Goal: Information Seeking & Learning: Learn about a topic

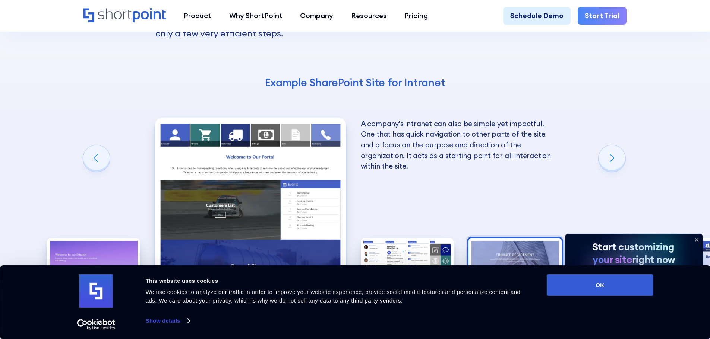
scroll to position [1229, 0]
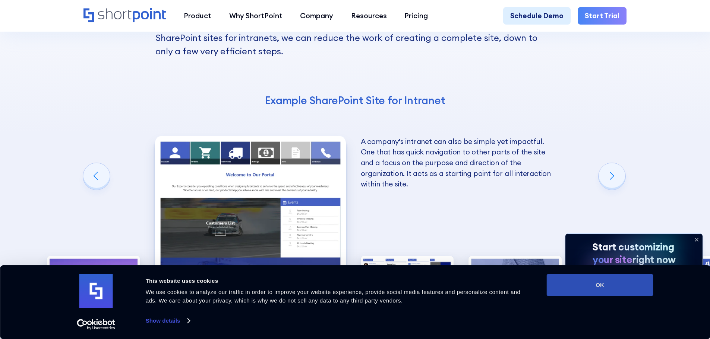
click at [465, 202] on button "OK" at bounding box center [599, 286] width 107 height 22
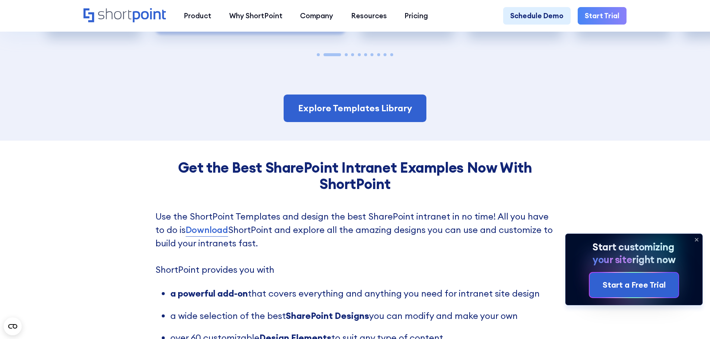
scroll to position [1564, 0]
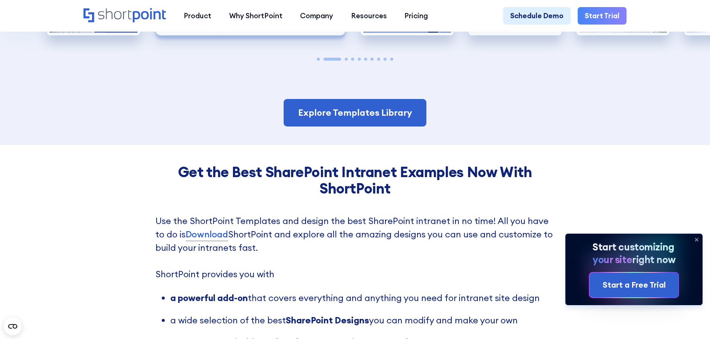
click at [465, 202] on icon at bounding box center [696, 239] width 3 height 3
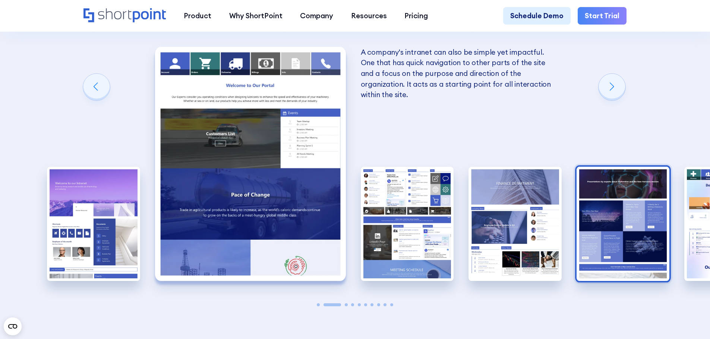
scroll to position [1229, 0]
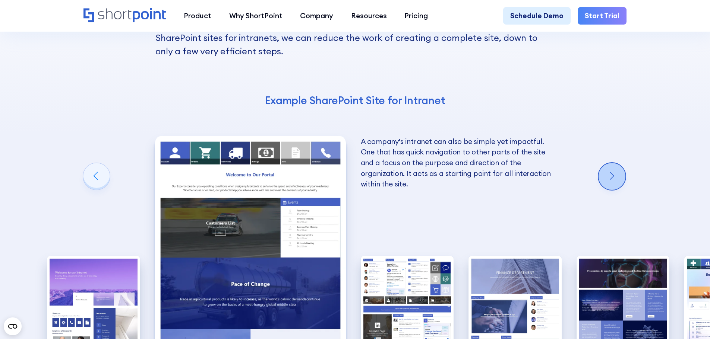
click at [465, 163] on div "Next slide" at bounding box center [611, 176] width 27 height 27
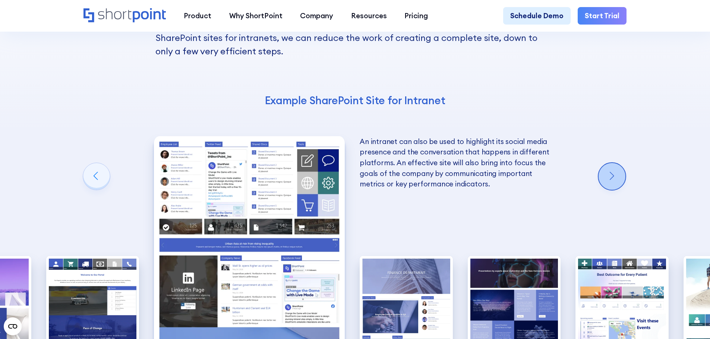
click at [465, 163] on div "Next slide" at bounding box center [611, 176] width 27 height 27
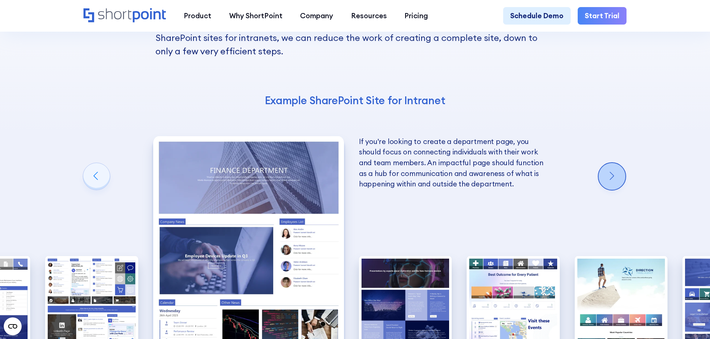
click at [465, 163] on div "Next slide" at bounding box center [611, 176] width 27 height 27
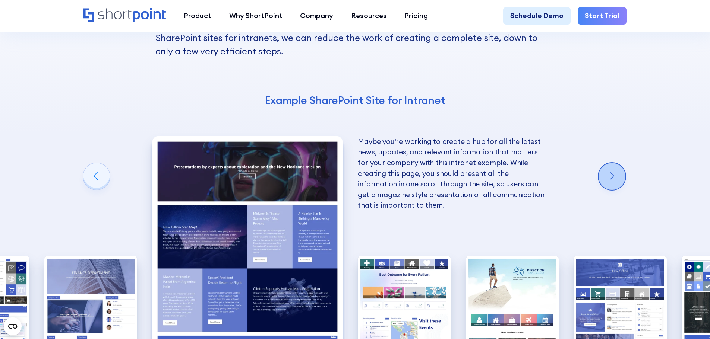
click at [465, 163] on div "Next slide" at bounding box center [611, 176] width 27 height 27
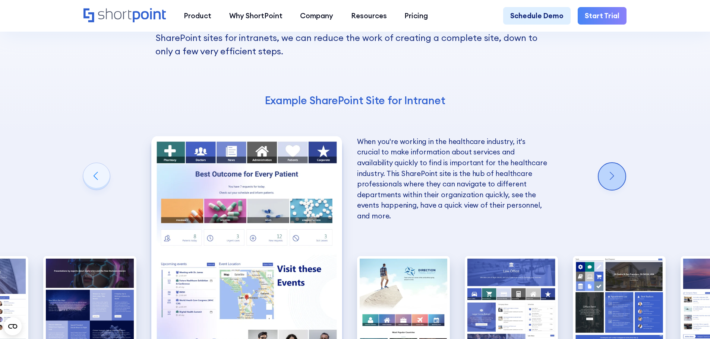
click at [465, 163] on div "Next slide" at bounding box center [611, 176] width 27 height 27
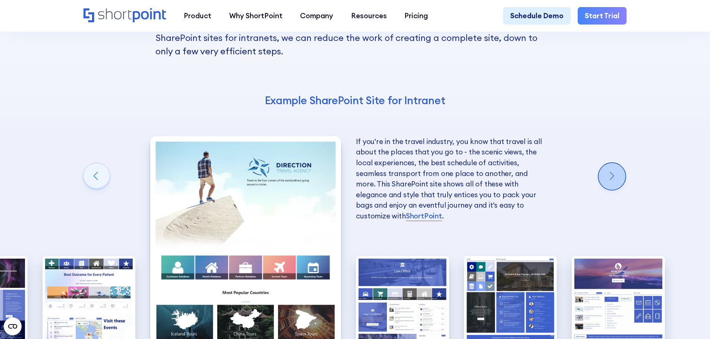
click at [465, 163] on div "Next slide" at bounding box center [611, 176] width 27 height 27
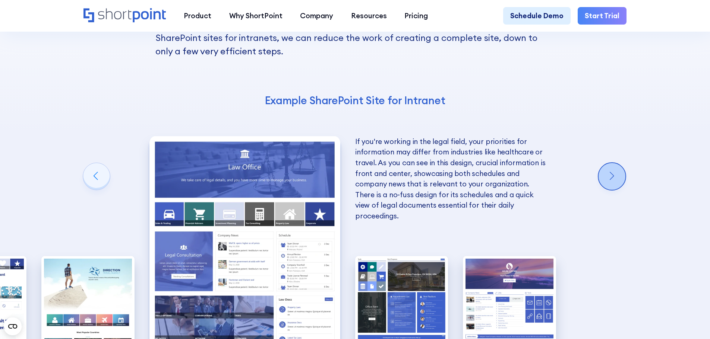
click at [465, 163] on div "Next slide" at bounding box center [611, 176] width 27 height 27
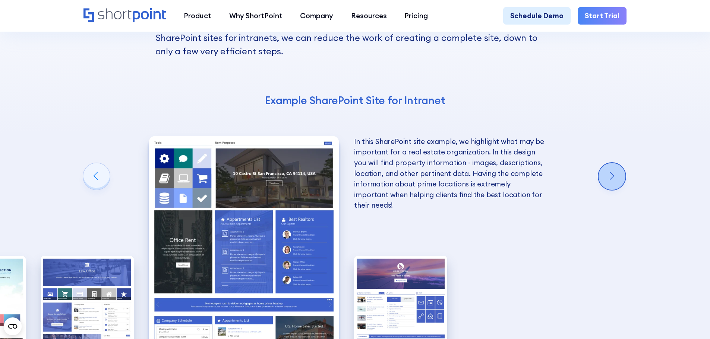
click at [465, 163] on div "Next slide" at bounding box center [611, 176] width 27 height 27
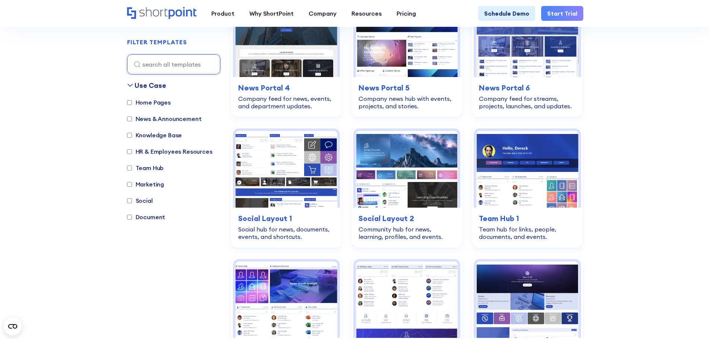
scroll to position [1676, 0]
